Goal: Navigation & Orientation: Find specific page/section

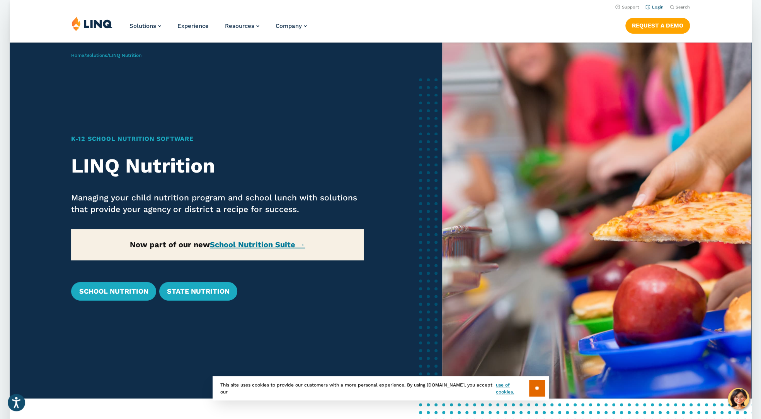
click at [656, 7] on link "Login" at bounding box center [654, 7] width 18 height 5
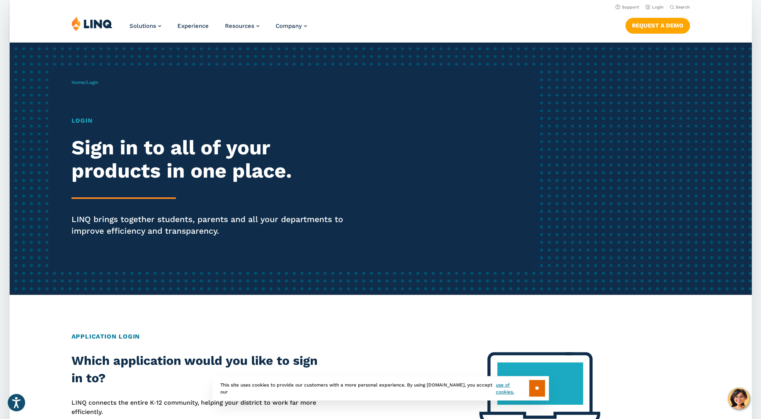
click at [92, 82] on span "Login" at bounding box center [93, 82] width 12 height 5
click at [78, 116] on h1 "Login" at bounding box center [215, 120] width 286 height 9
click at [94, 27] on img at bounding box center [92, 23] width 41 height 15
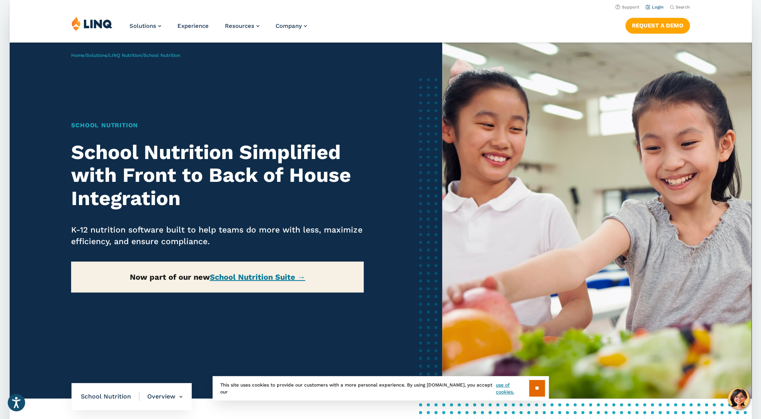
click at [659, 7] on link "Login" at bounding box center [654, 7] width 18 height 5
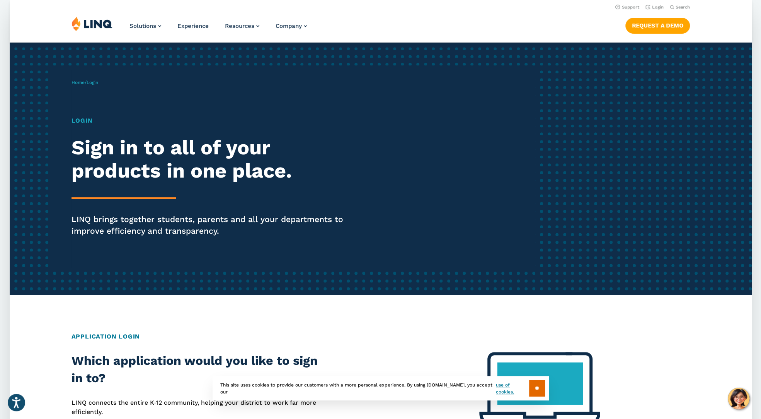
drag, startPoint x: 308, startPoint y: 225, endPoint x: 228, endPoint y: 223, distance: 79.2
click at [301, 225] on p "LINQ brings together students, parents and all your departments to improve effi…" at bounding box center [215, 224] width 286 height 23
click at [186, 157] on h2 "Sign in to all of your products in one place." at bounding box center [215, 159] width 286 height 46
click at [92, 118] on h1 "Login" at bounding box center [215, 120] width 286 height 9
click at [89, 117] on h1 "Login" at bounding box center [215, 120] width 286 height 9
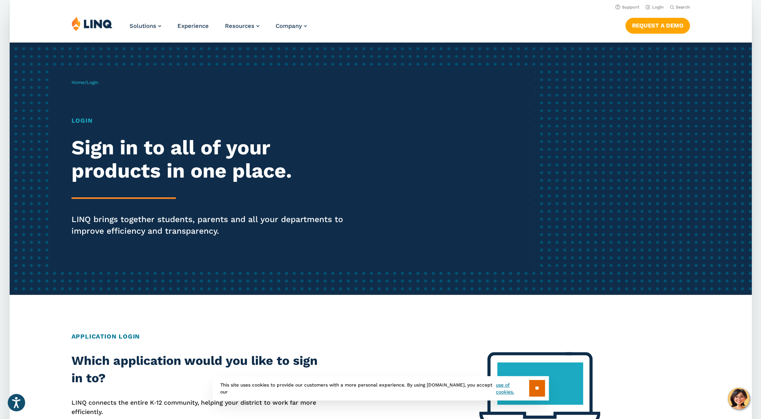
click at [113, 335] on h2 "Application Login" at bounding box center [381, 336] width 618 height 9
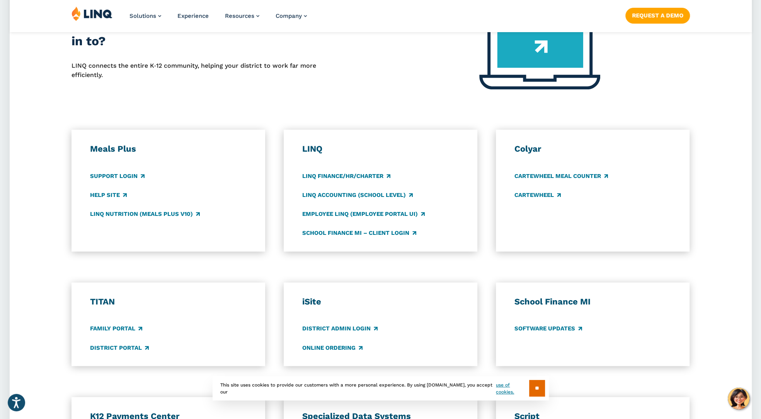
scroll to position [386, 0]
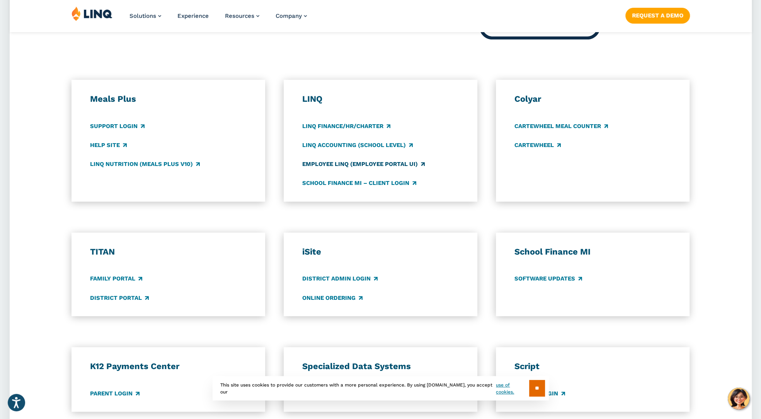
click at [376, 163] on link "Employee LINQ (Employee Portal UI)" at bounding box center [363, 164] width 123 height 9
click at [373, 279] on link "District Admin Login" at bounding box center [339, 278] width 75 height 9
click at [129, 298] on link "District Portal" at bounding box center [119, 297] width 59 height 9
